Goal: Navigation & Orientation: Go to known website

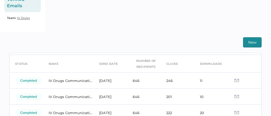
scroll to position [21, 0]
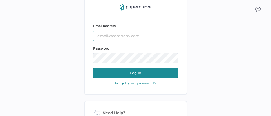
type input "jeffrey.kent@papercurve.com"
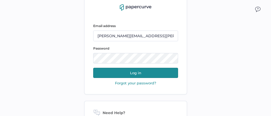
click at [135, 75] on button "Log in" at bounding box center [135, 73] width 85 height 10
